Goal: Navigation & Orientation: Understand site structure

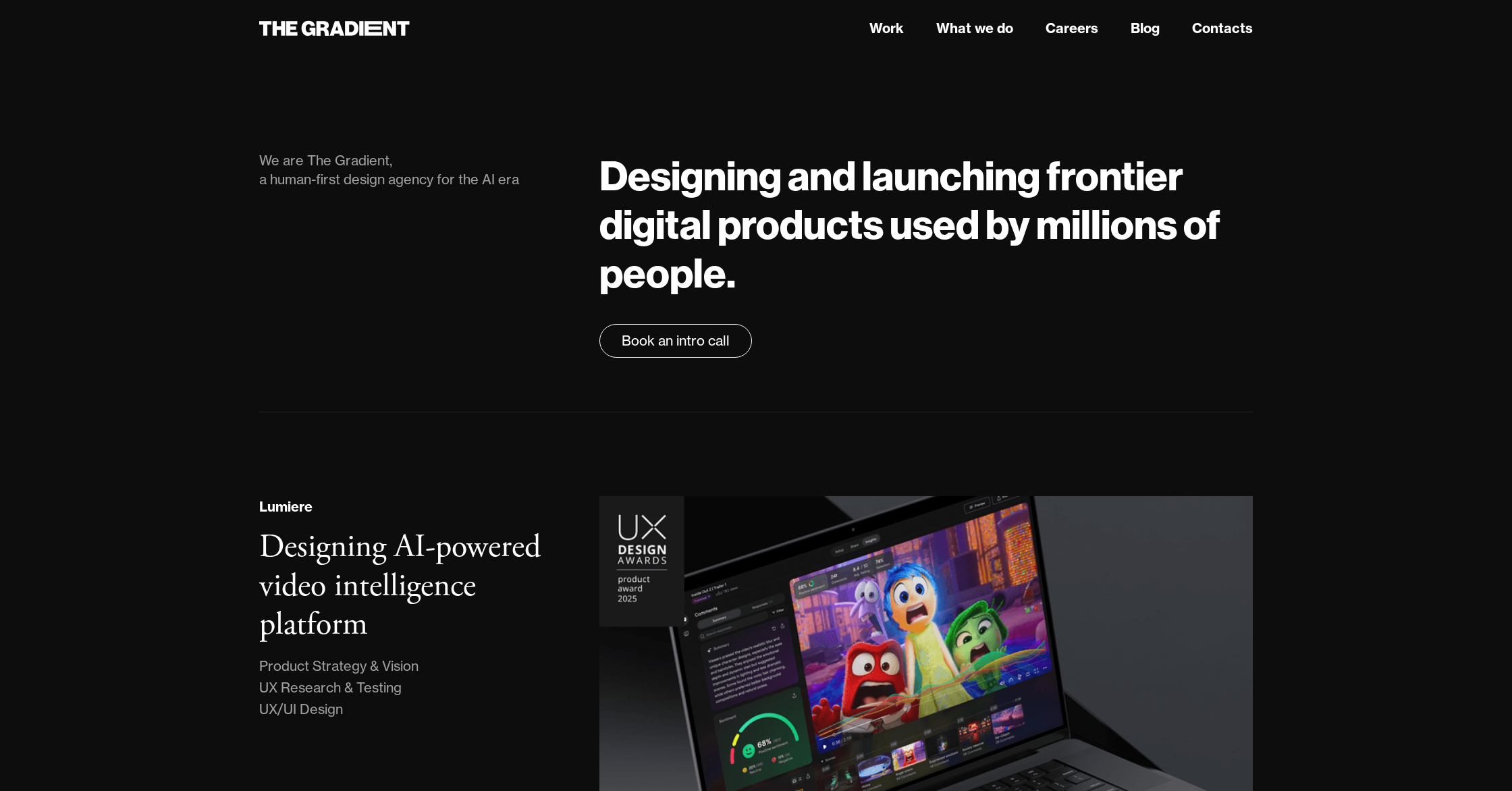
click at [896, 43] on header "Work What we do Careers Blog Contacts" at bounding box center [756, 28] width 1512 height 56
click at [891, 38] on link "Work" at bounding box center [886, 28] width 35 height 20
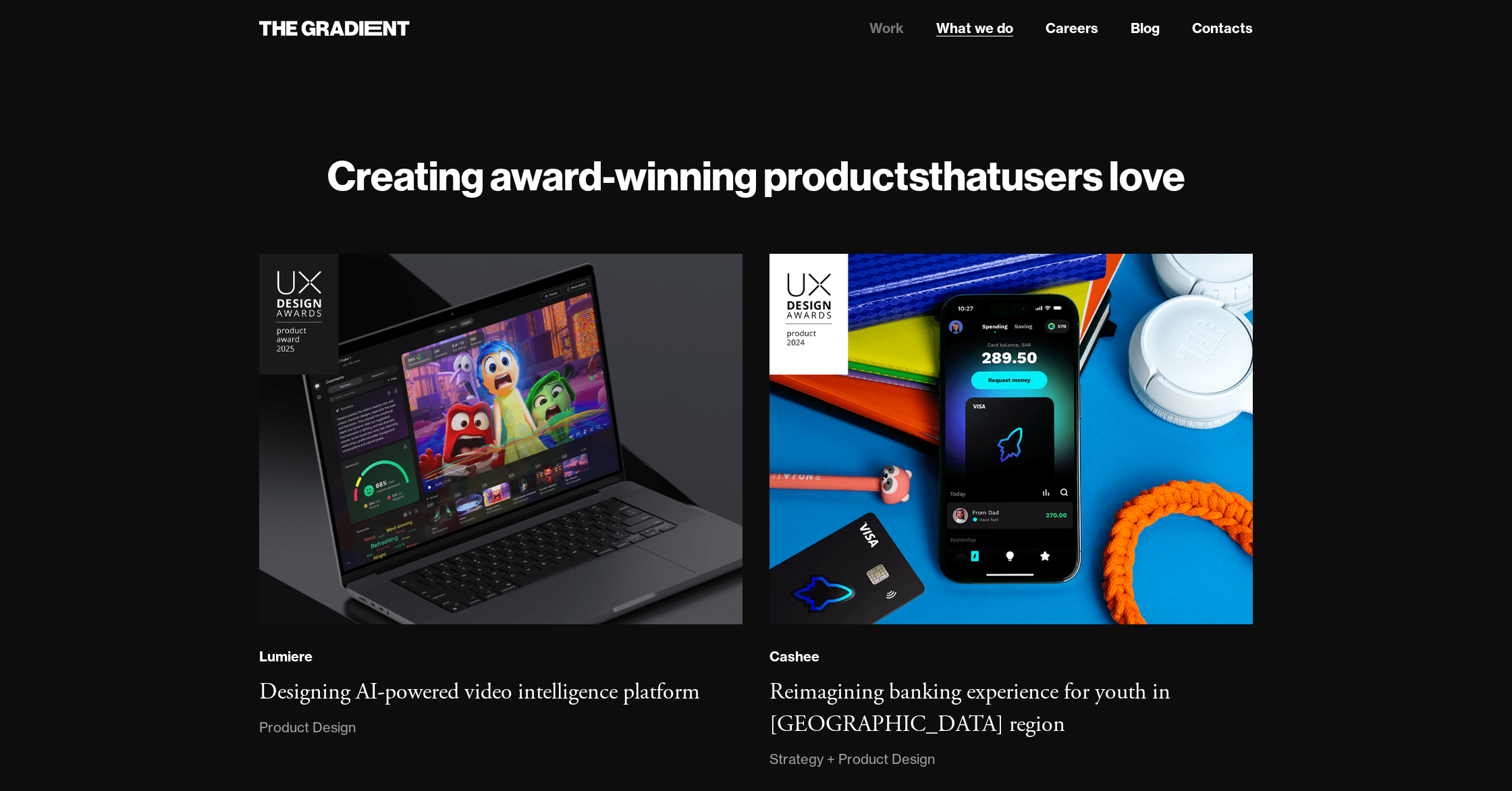
click at [993, 27] on link "What we do" at bounding box center [974, 28] width 77 height 20
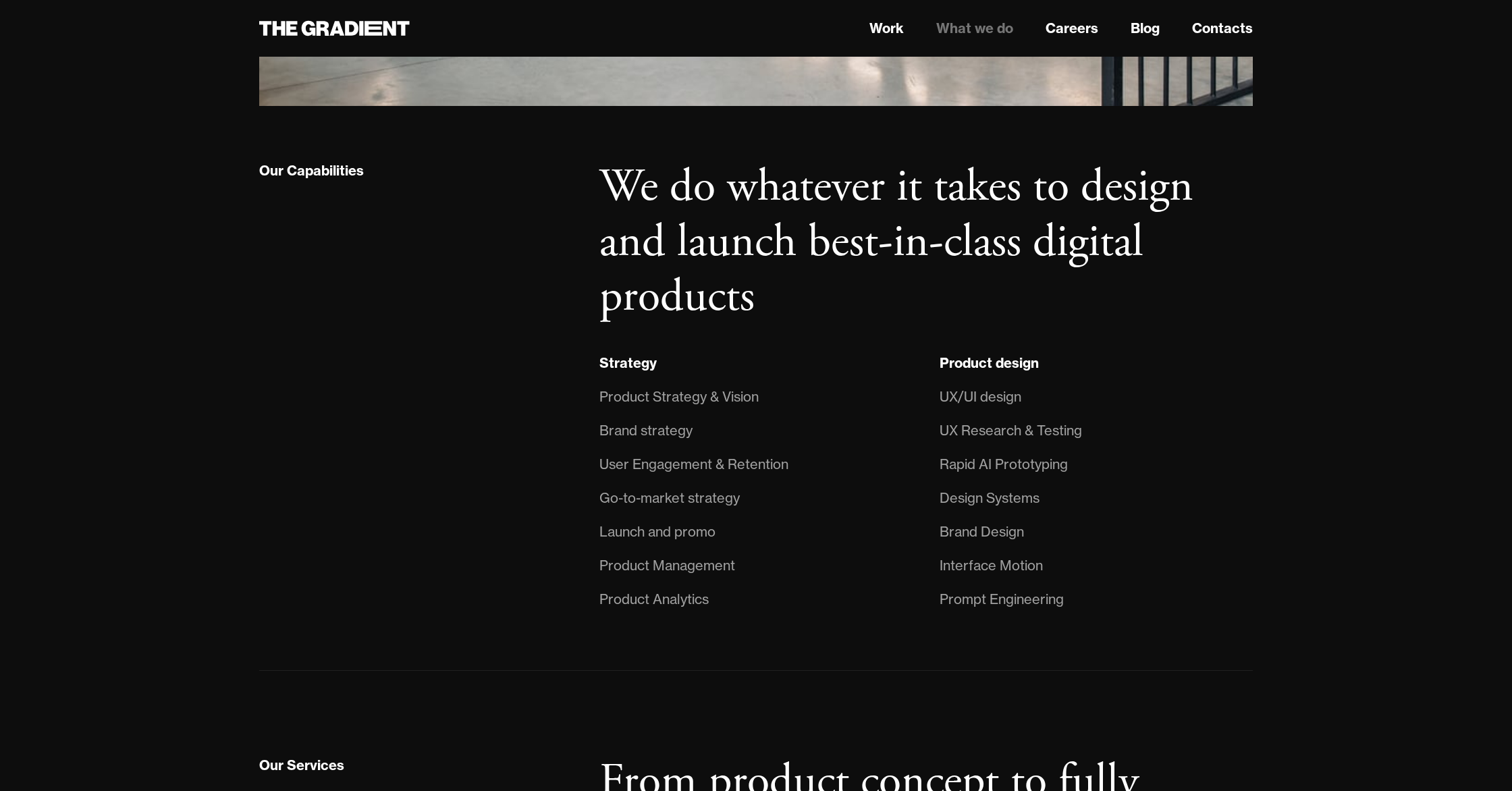
scroll to position [1245, 0]
